Goal: Information Seeking & Learning: Learn about a topic

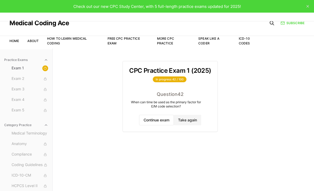
click at [154, 120] on button "Continue exam" at bounding box center [156, 120] width 35 height 11
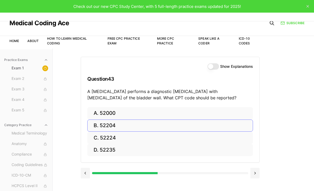
click at [104, 126] on button "B. 52204" at bounding box center [169, 125] width 165 height 12
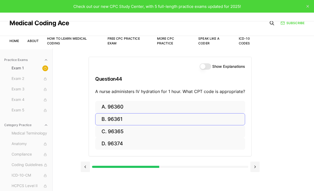
click at [137, 109] on button "A. 96360" at bounding box center [170, 107] width 150 height 12
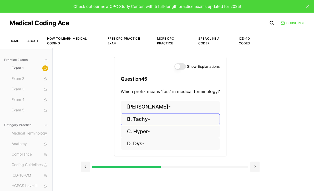
click at [138, 120] on button "B. Tachy-" at bounding box center [170, 119] width 99 height 12
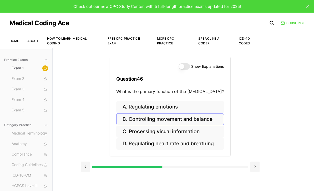
click at [159, 119] on button "B. Controlling movement and balance" at bounding box center [170, 119] width 108 height 12
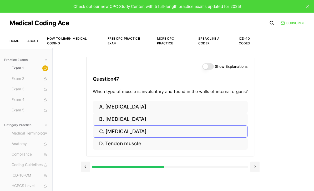
click at [108, 134] on button "C. [MEDICAL_DATA]" at bounding box center [170, 131] width 155 height 12
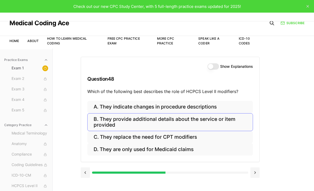
click at [96, 121] on button "B. They provide additional details about the service or item provided" at bounding box center [169, 122] width 165 height 18
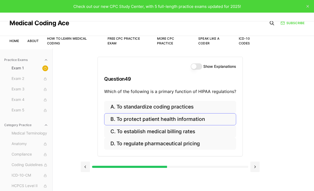
click at [116, 120] on button "B. To protect patient health information" at bounding box center [170, 119] width 132 height 12
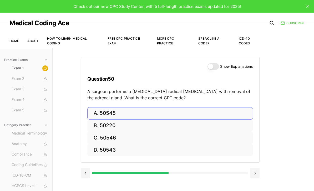
click at [142, 116] on button "A. 50545" at bounding box center [169, 113] width 165 height 12
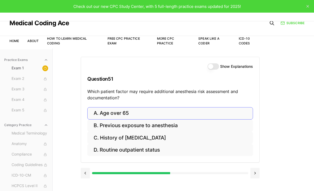
click at [116, 110] on button "A. Age over 65" at bounding box center [169, 113] width 165 height 12
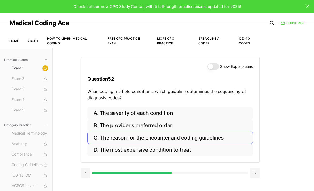
click at [103, 142] on button "C. The reason for the encounter and coding guidelines" at bounding box center [169, 138] width 165 height 12
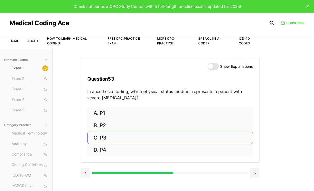
click at [157, 139] on button "C. P3" at bounding box center [169, 138] width 165 height 12
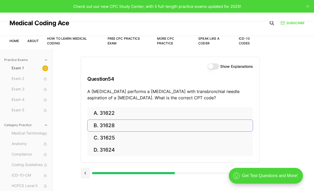
click at [135, 126] on button "B. 31628" at bounding box center [169, 125] width 165 height 12
click at [138, 123] on button "B. 74177" at bounding box center [169, 125] width 165 height 12
click at [170, 125] on button "B. 71046" at bounding box center [169, 125] width 165 height 12
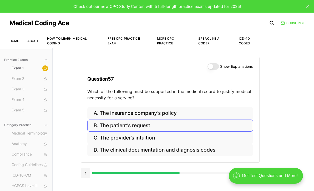
click at [204, 149] on button "D. The clinical documentation and diagnosis codes" at bounding box center [169, 150] width 165 height 12
